Goal: Subscribe to service/newsletter

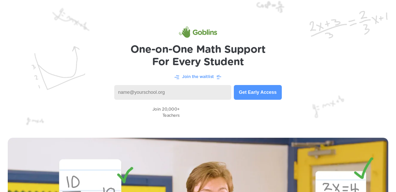
click at [150, 95] on input at bounding box center [172, 92] width 117 height 15
type input "[PERSON_NAME]"
type input "[PERSON_NAME][EMAIL_ADDRESS][PERSON_NAME][DOMAIN_NAME]"
click at [260, 93] on button "Get Early Access" at bounding box center [258, 92] width 48 height 15
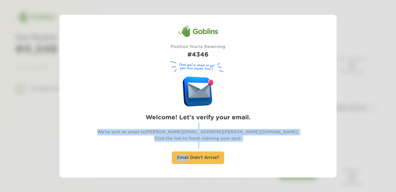
drag, startPoint x: 187, startPoint y: 157, endPoint x: 258, endPoint y: 82, distance: 102.9
click at [262, 110] on div "Goblins Position You're Reserving #4346 (And you’re about to get your first mon…" at bounding box center [198, 96] width 217 height 142
